Goal: Complete application form

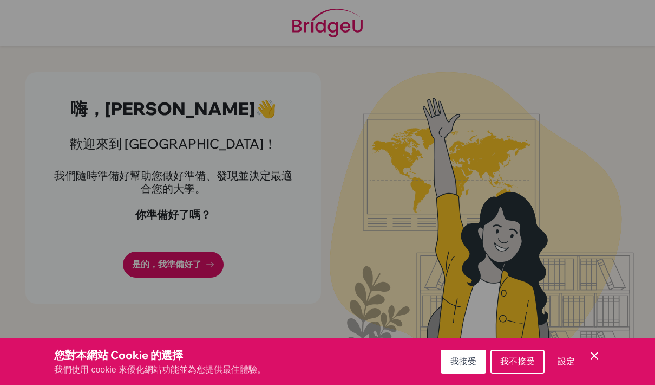
click at [462, 365] on font "我接受" at bounding box center [464, 360] width 26 height 9
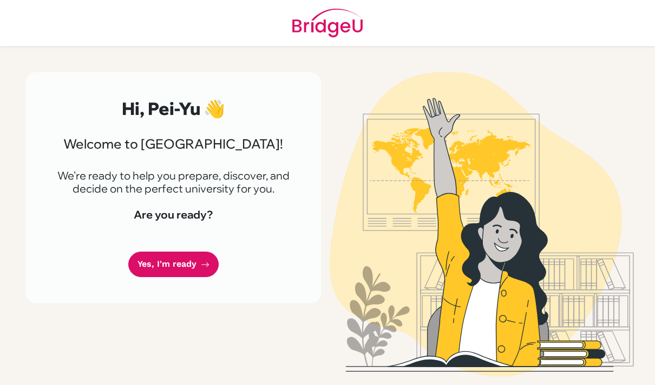
click at [154, 266] on link "Yes, I'm ready" at bounding box center [173, 263] width 90 height 25
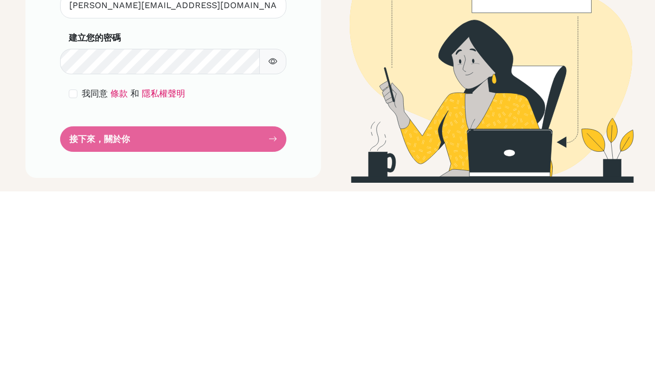
click at [276, 242] on button "button" at bounding box center [272, 254] width 27 height 25
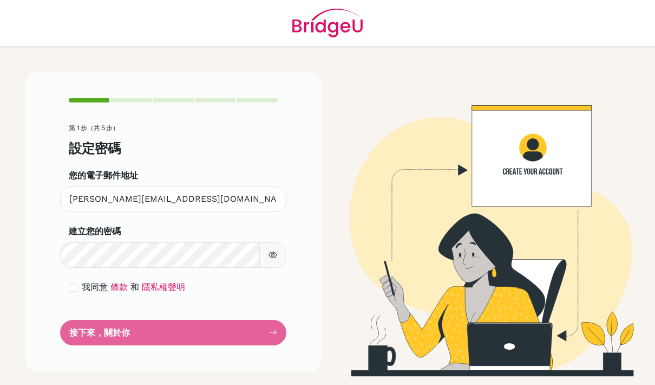
click at [274, 242] on button "button" at bounding box center [272, 254] width 27 height 25
click at [80, 281] on div "我同意 條款 和 隱私權聲明" at bounding box center [173, 287] width 209 height 13
click at [76, 283] on input "checkbox" at bounding box center [73, 287] width 9 height 9
checkbox input "true"
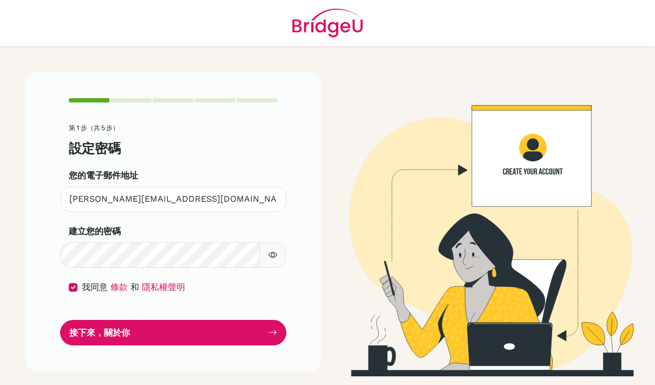
click at [170, 320] on button "接下來，關於你" at bounding box center [173, 332] width 226 height 25
click at [274, 253] on icon "button" at bounding box center [273, 255] width 4 height 4
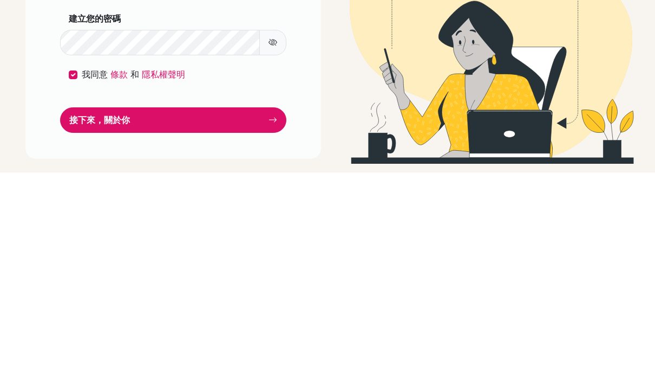
click at [101, 327] on font "接下來，關於你" at bounding box center [99, 332] width 61 height 10
